Goal: Information Seeking & Learning: Understand process/instructions

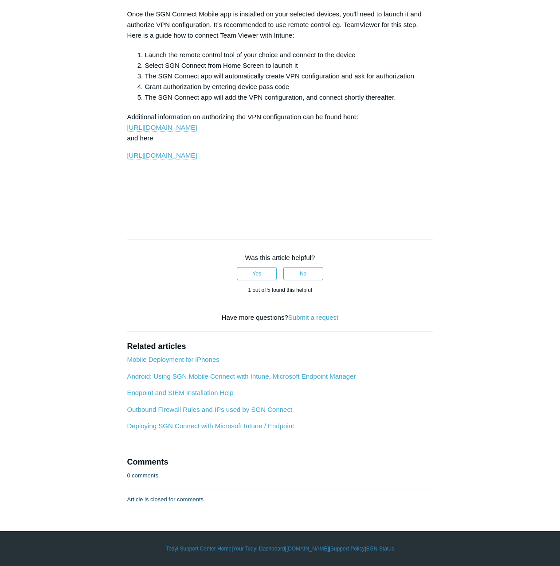
scroll to position [3957, 0]
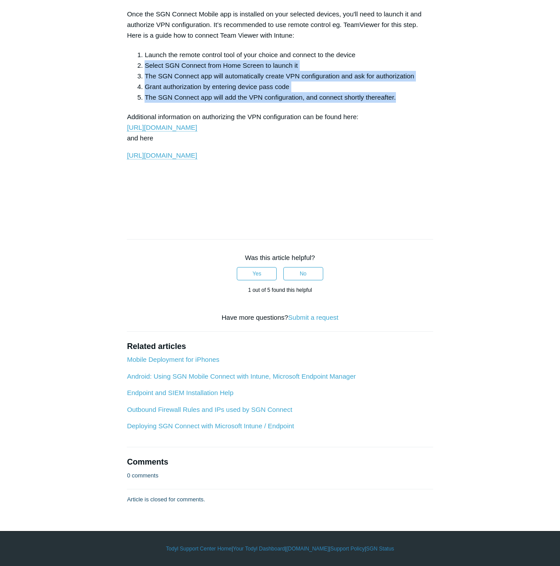
drag, startPoint x: 145, startPoint y: 196, endPoint x: 408, endPoint y: 230, distance: 265.3
click at [408, 103] on ol "Launch the remote control tool of your choice and connect to the device Select …" at bounding box center [284, 76] width 297 height 53
copy ol "Select SGN Connect from Home Screen to launch it The SGN Connect app will autom…"
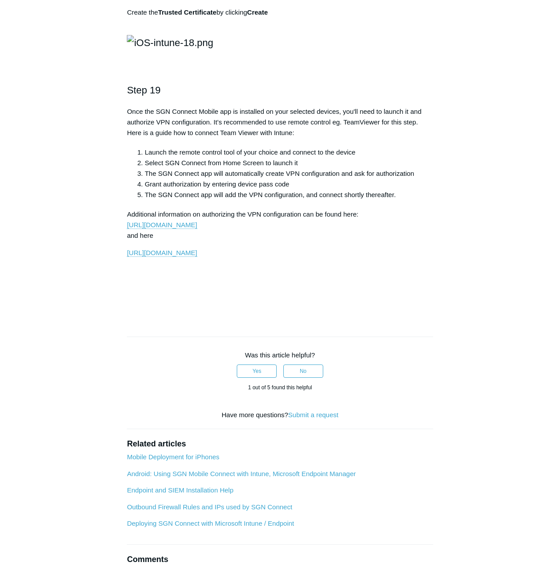
scroll to position [1994, 0]
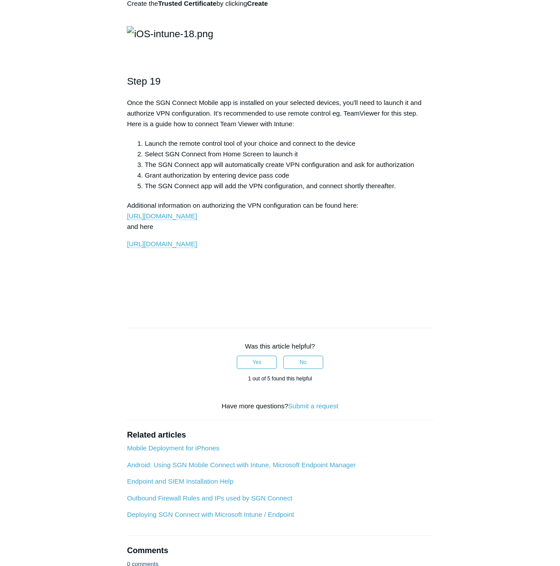
drag, startPoint x: 206, startPoint y: 212, endPoint x: 241, endPoint y: 210, distance: 35.1
copy strong "deploy_key"
drag, startPoint x: 206, startPoint y: 238, endPoint x: 248, endPoint y: 238, distance: 41.6
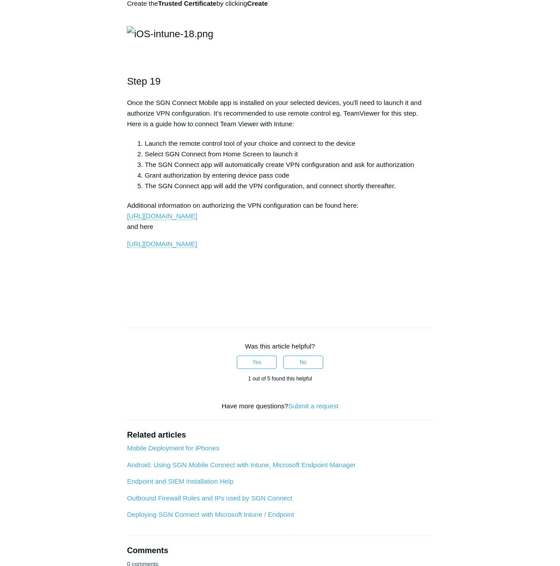
copy strong "deploy_failed"
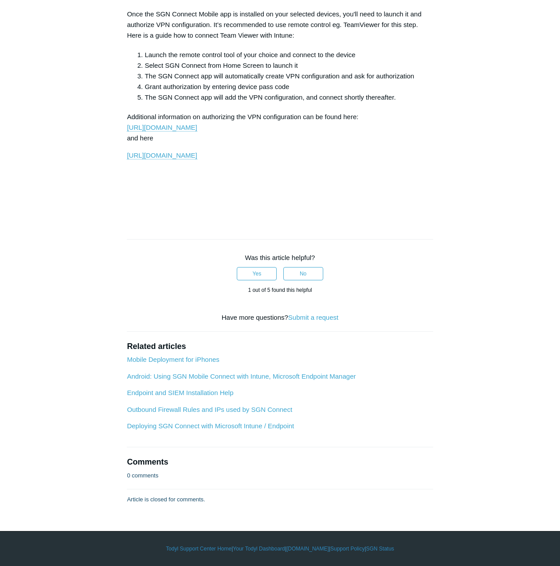
scroll to position [3677, 0]
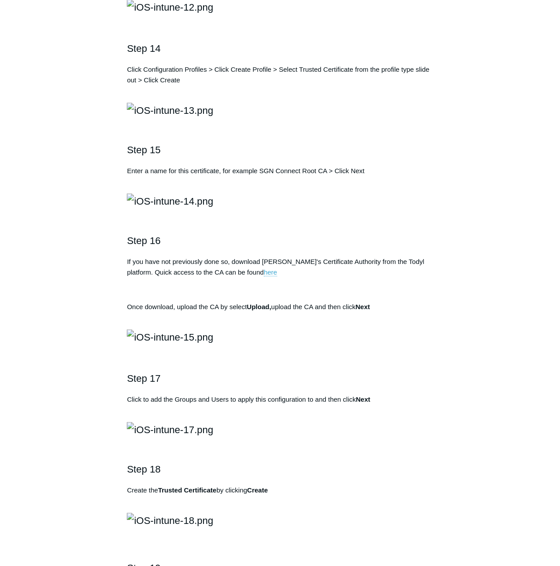
scroll to position [1506, 0]
